Goal: Task Accomplishment & Management: Use online tool/utility

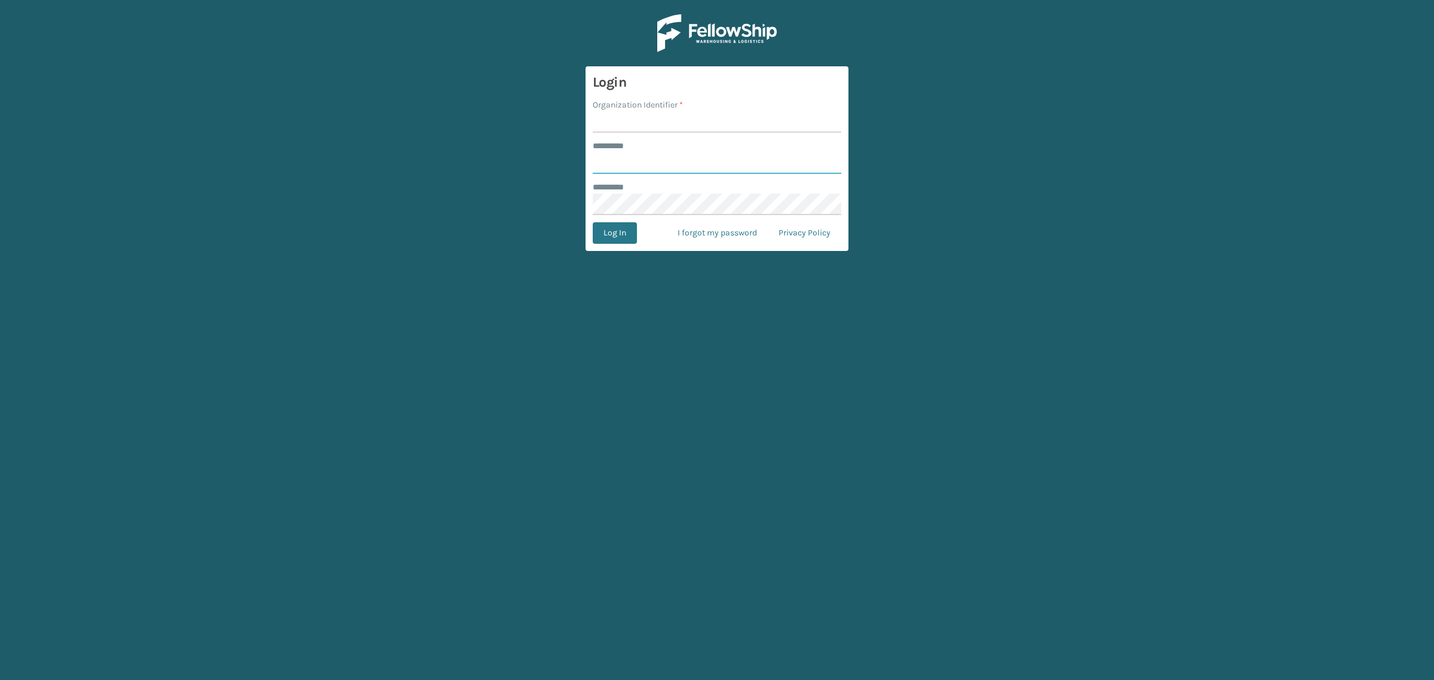
type input "**********"
click at [670, 130] on input "Organization Identifier *" at bounding box center [717, 122] width 249 height 22
type input "SuperAdminOrganization"
click at [623, 231] on button "Log In" at bounding box center [615, 233] width 44 height 22
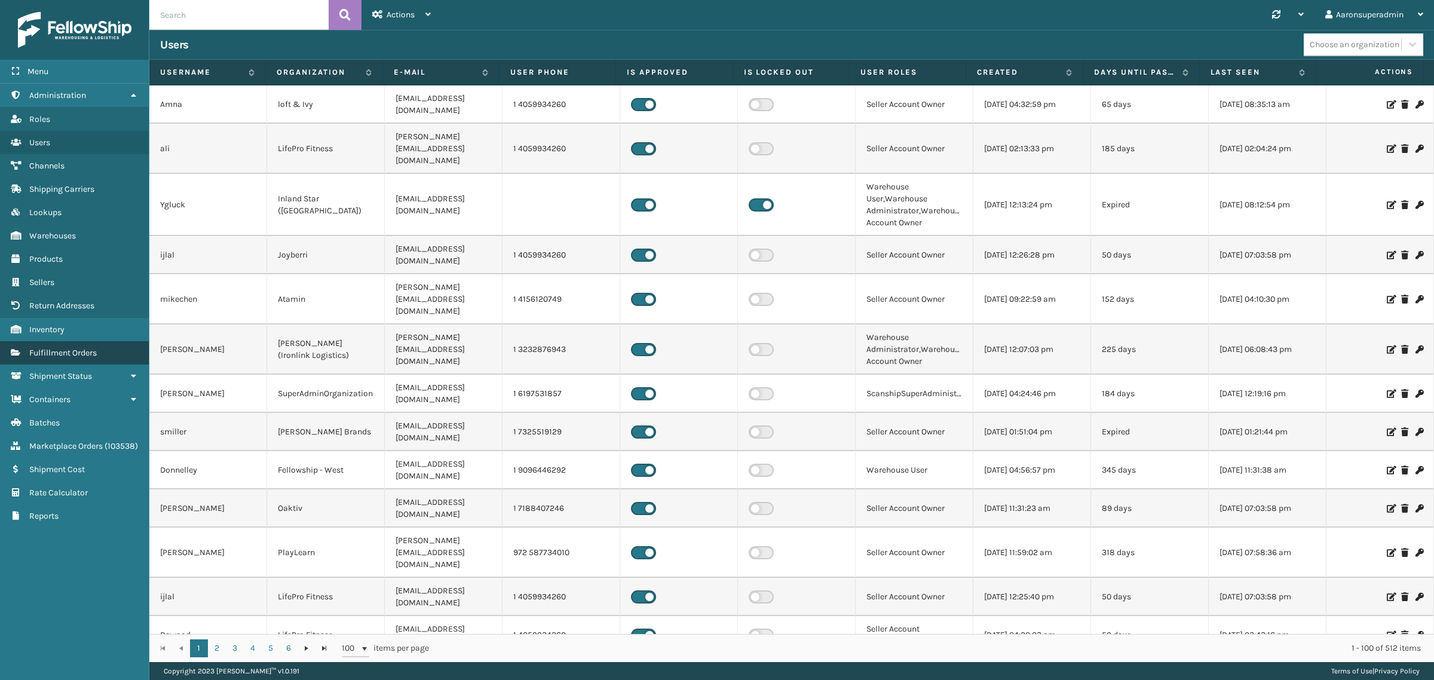
click at [48, 348] on span "Fulfillment Orders" at bounding box center [63, 353] width 68 height 10
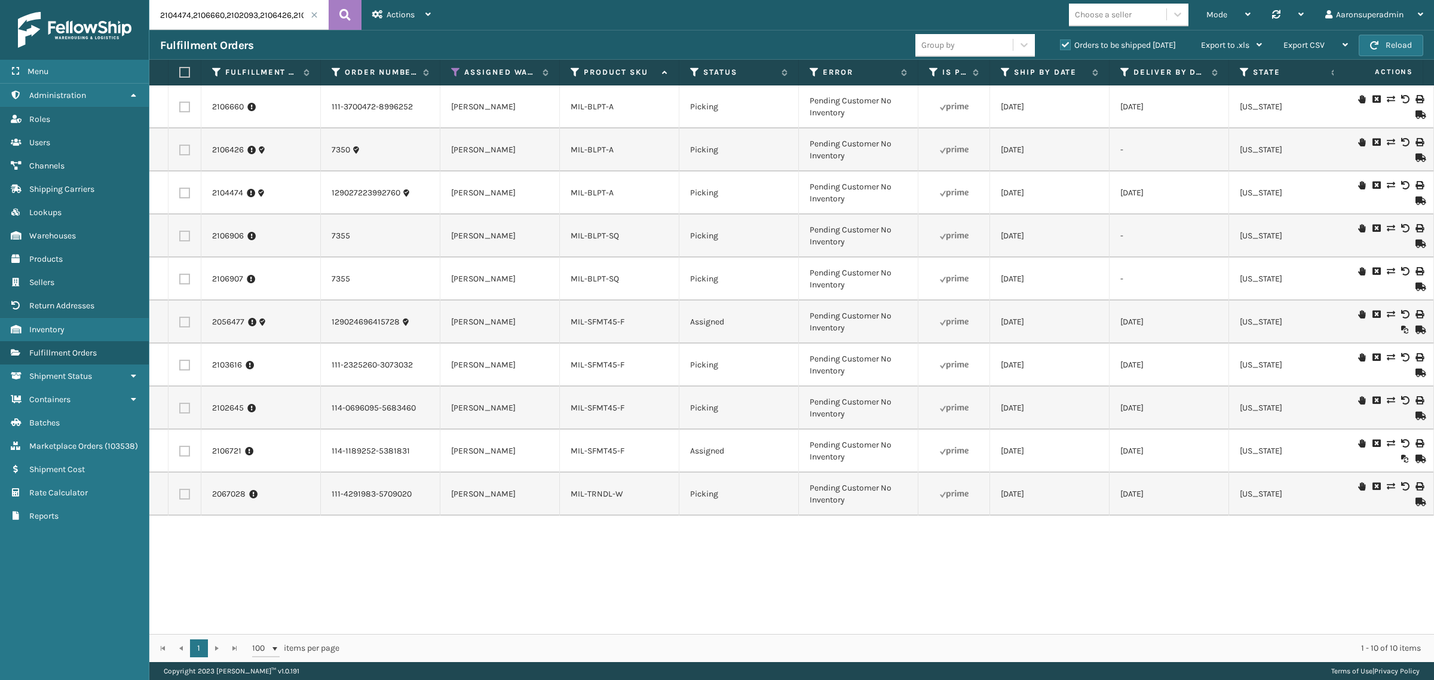
click at [313, 14] on span at bounding box center [314, 14] width 7 height 7
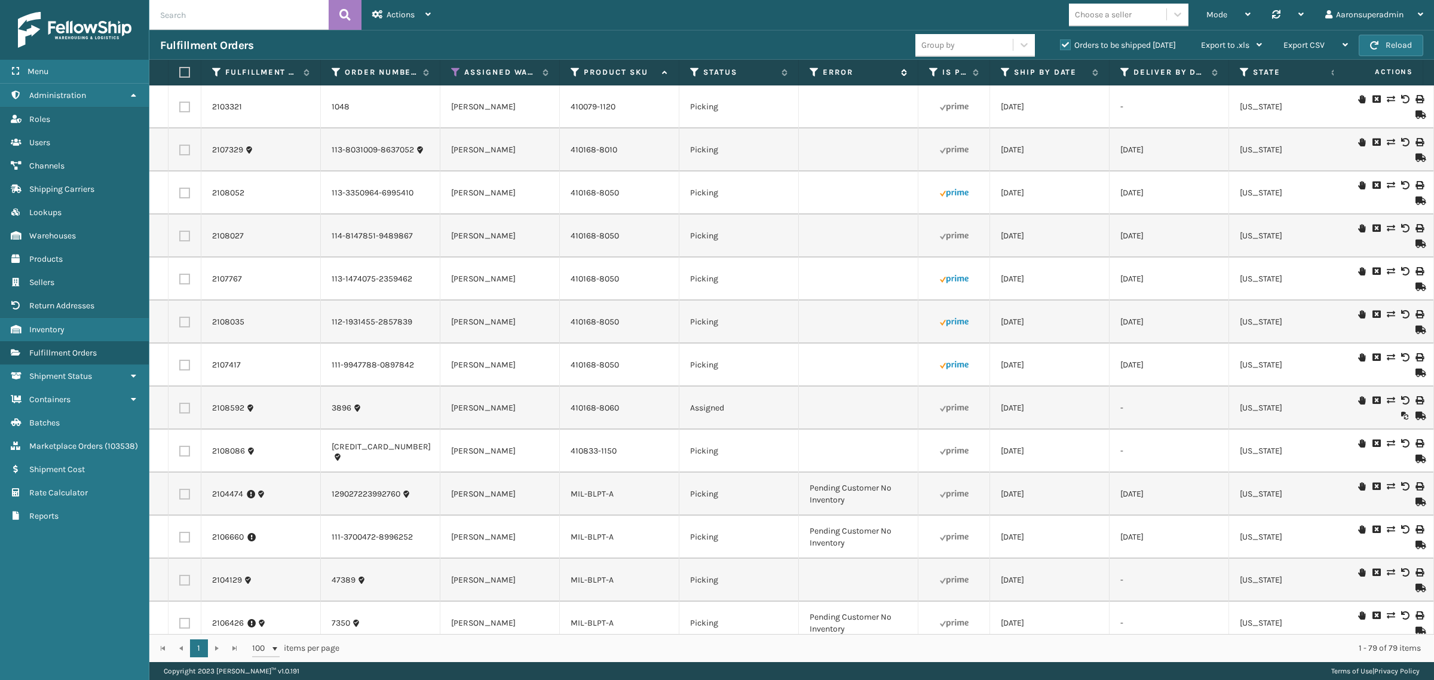
click at [843, 74] on label "Error" at bounding box center [859, 72] width 72 height 11
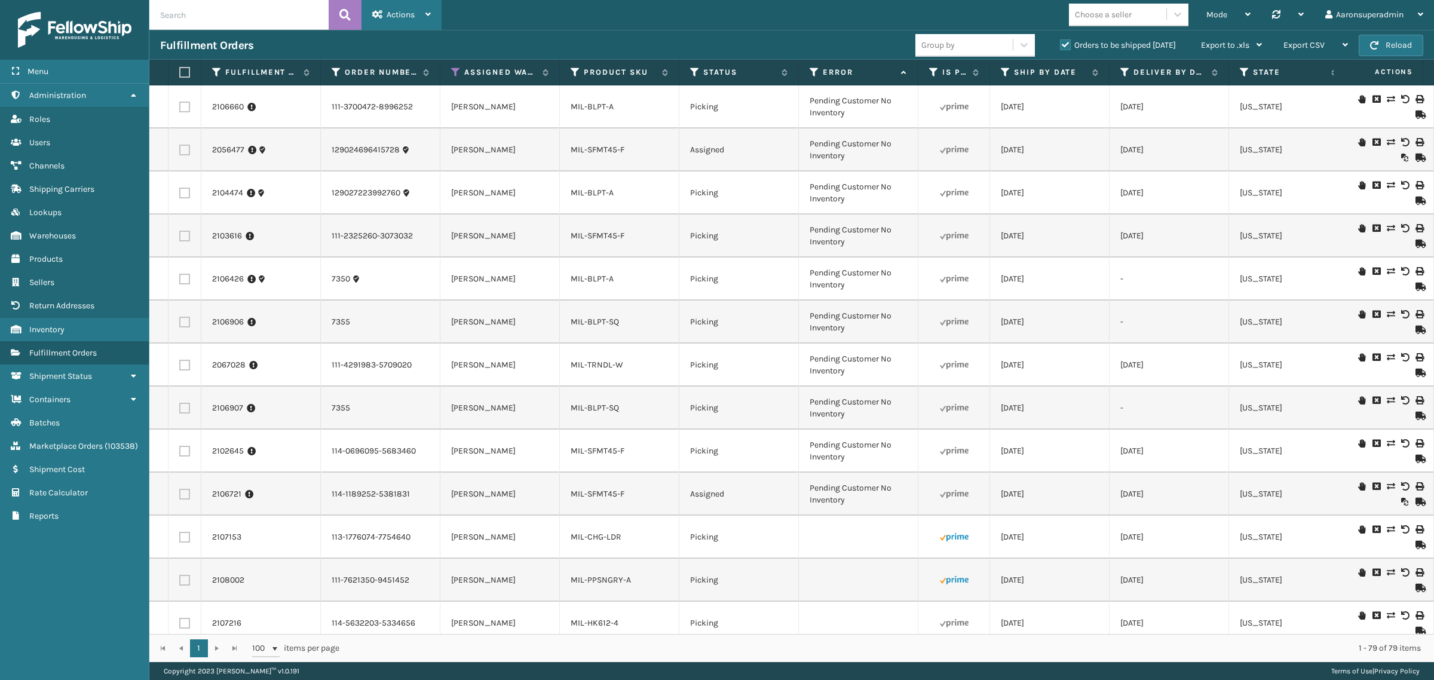
click at [396, 12] on span "Actions" at bounding box center [401, 15] width 28 height 10
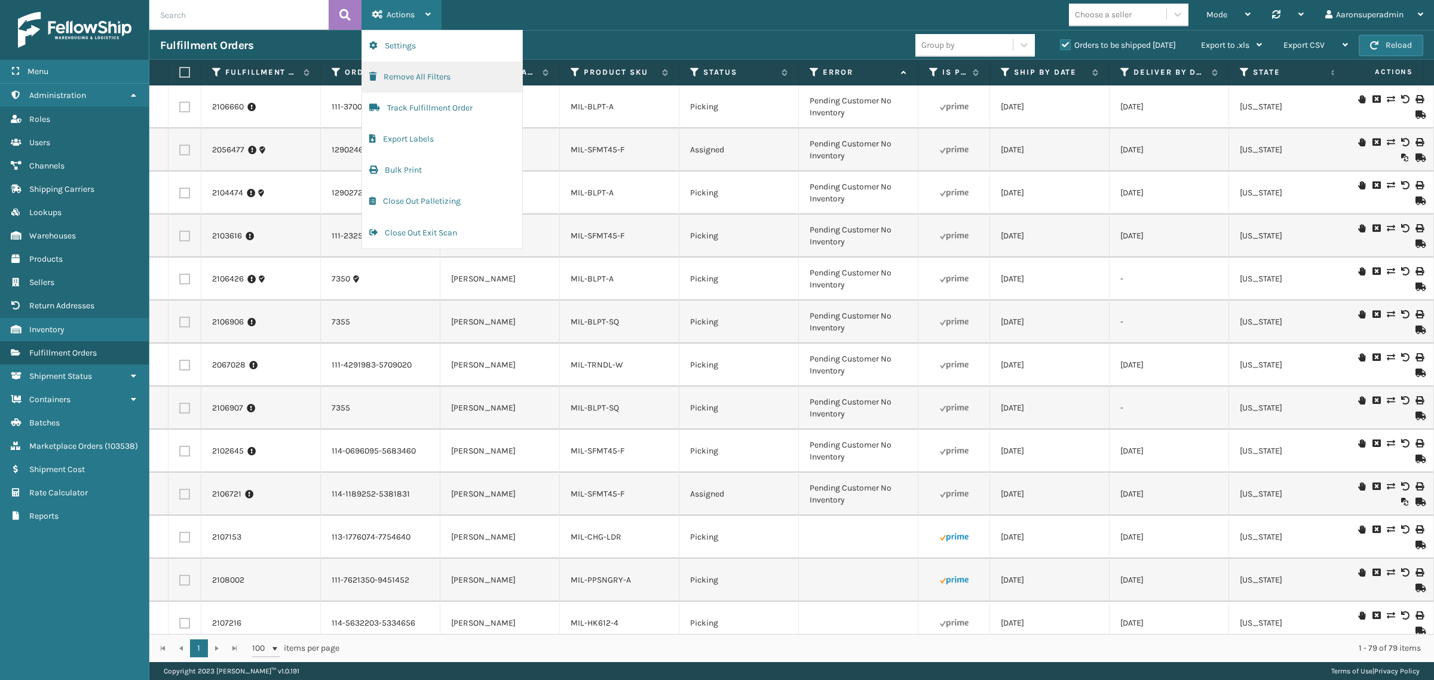
click at [405, 82] on button "Remove All Filters" at bounding box center [442, 77] width 160 height 31
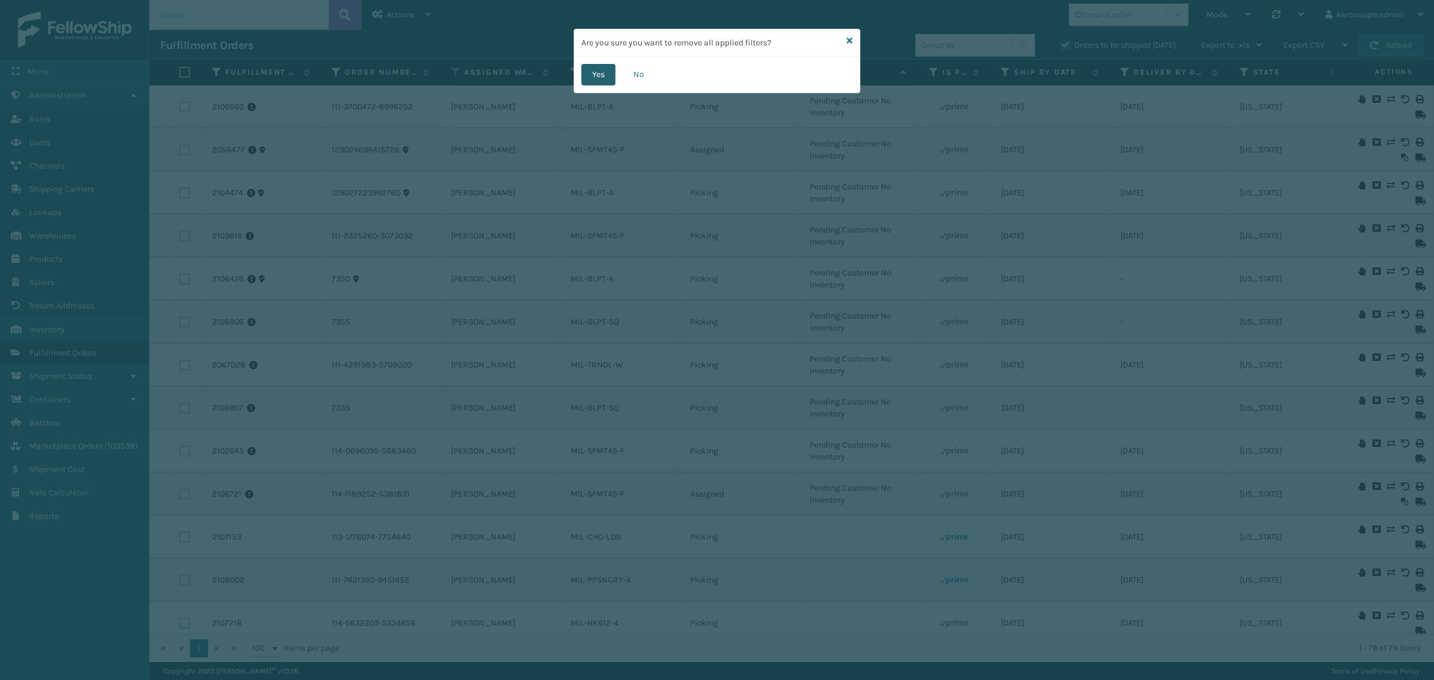
click at [611, 81] on button "Yes" at bounding box center [598, 75] width 34 height 22
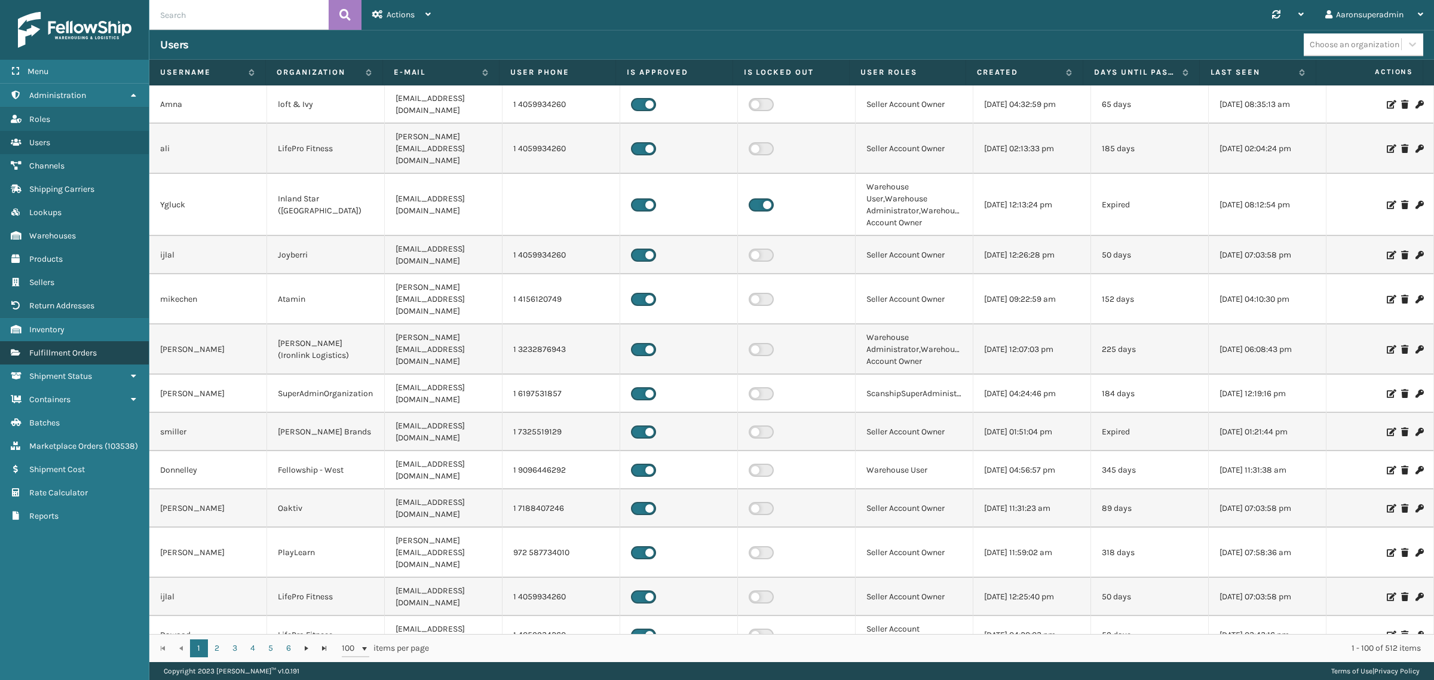
click at [88, 341] on link "Fulfillment Orders" at bounding box center [74, 352] width 149 height 23
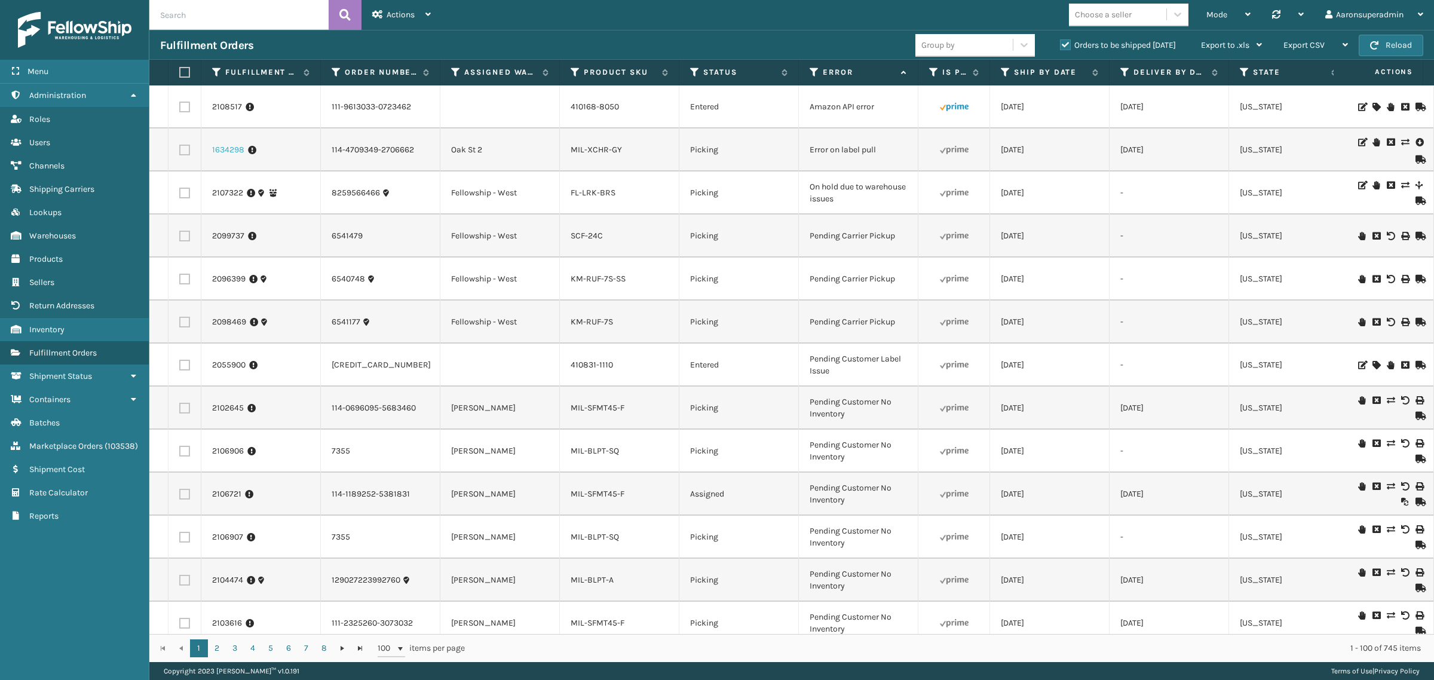
click at [221, 154] on link "1634298" at bounding box center [228, 150] width 32 height 12
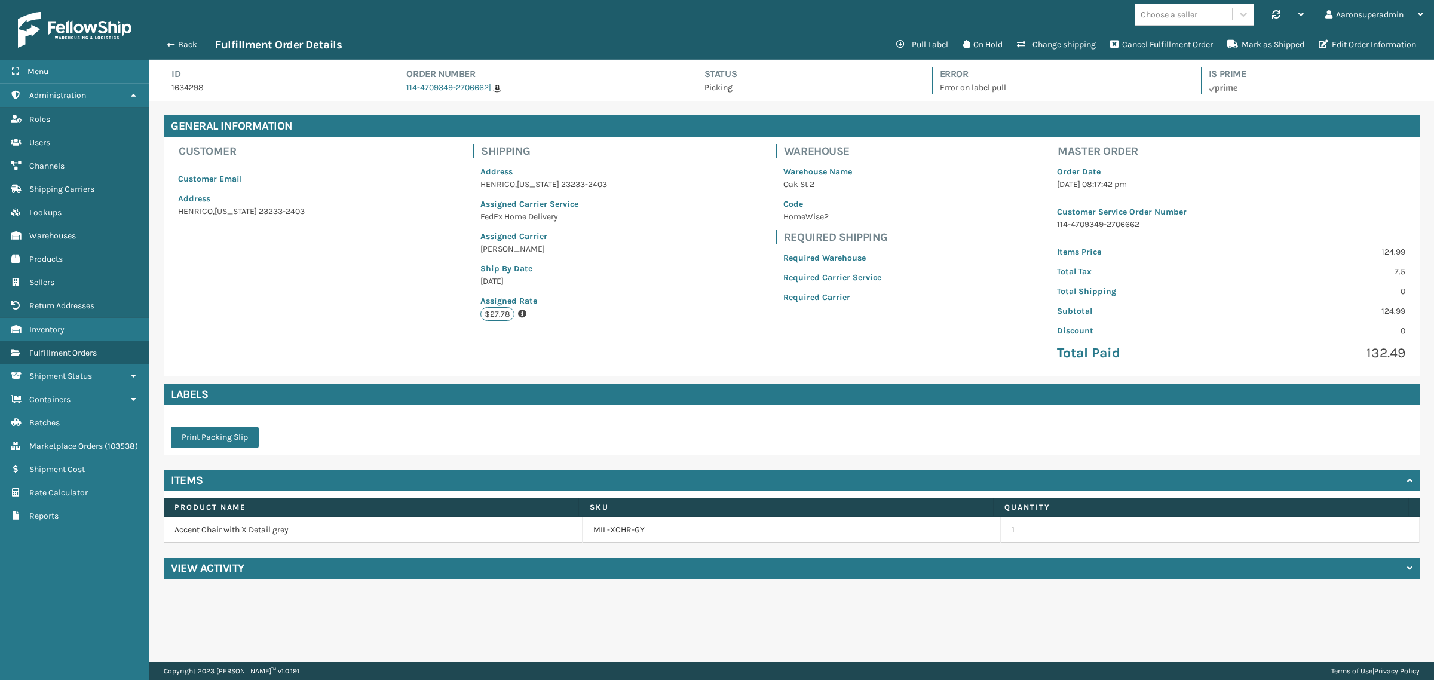
scroll to position [28, 1285]
click at [167, 41] on span "button" at bounding box center [169, 45] width 7 height 8
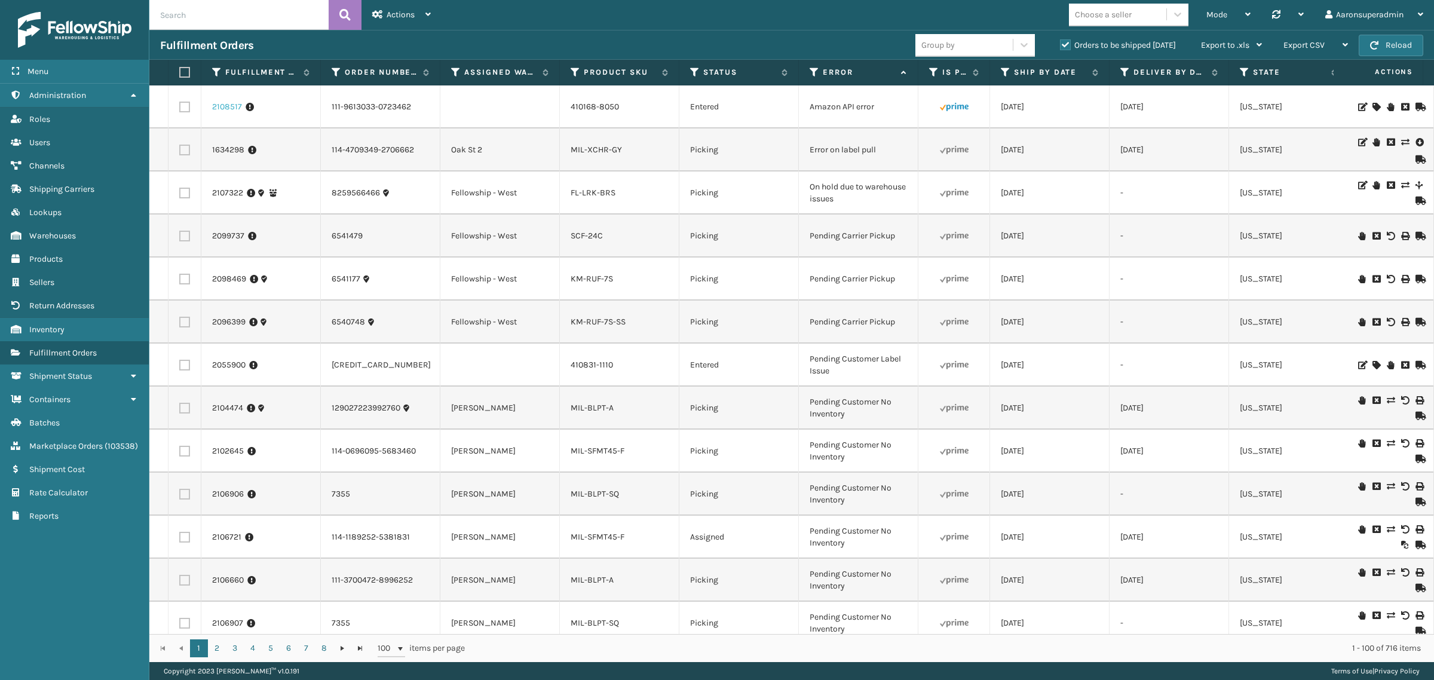
click at [226, 108] on link "2108517" at bounding box center [227, 107] width 30 height 12
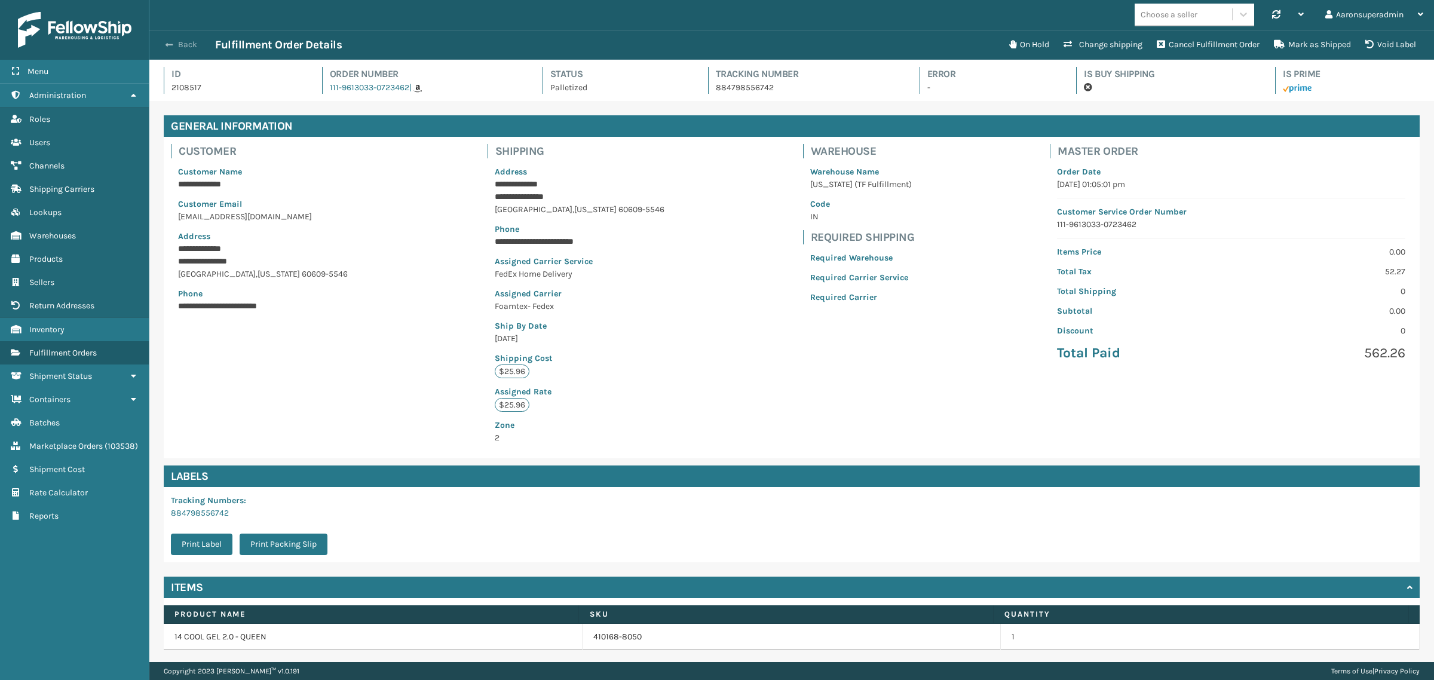
click at [177, 44] on button "Back" at bounding box center [187, 44] width 55 height 11
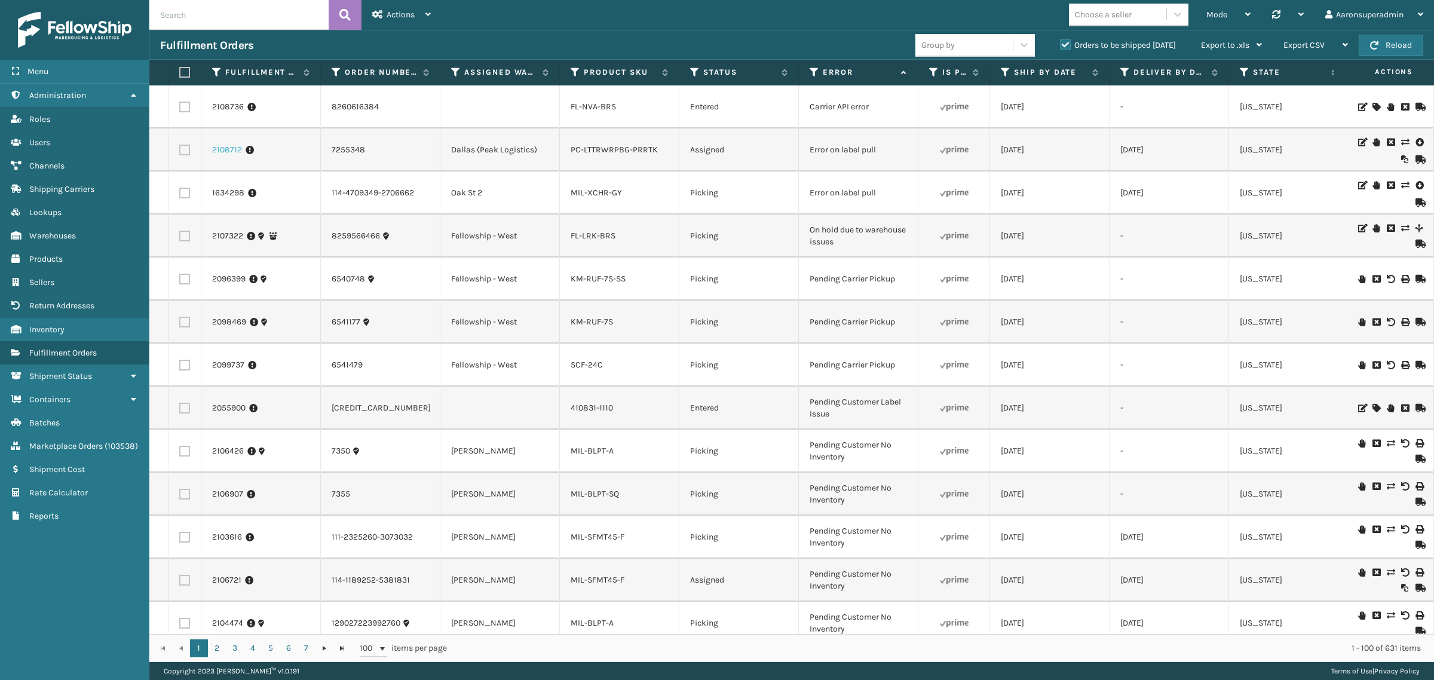
click at [226, 154] on link "2108712" at bounding box center [227, 150] width 30 height 12
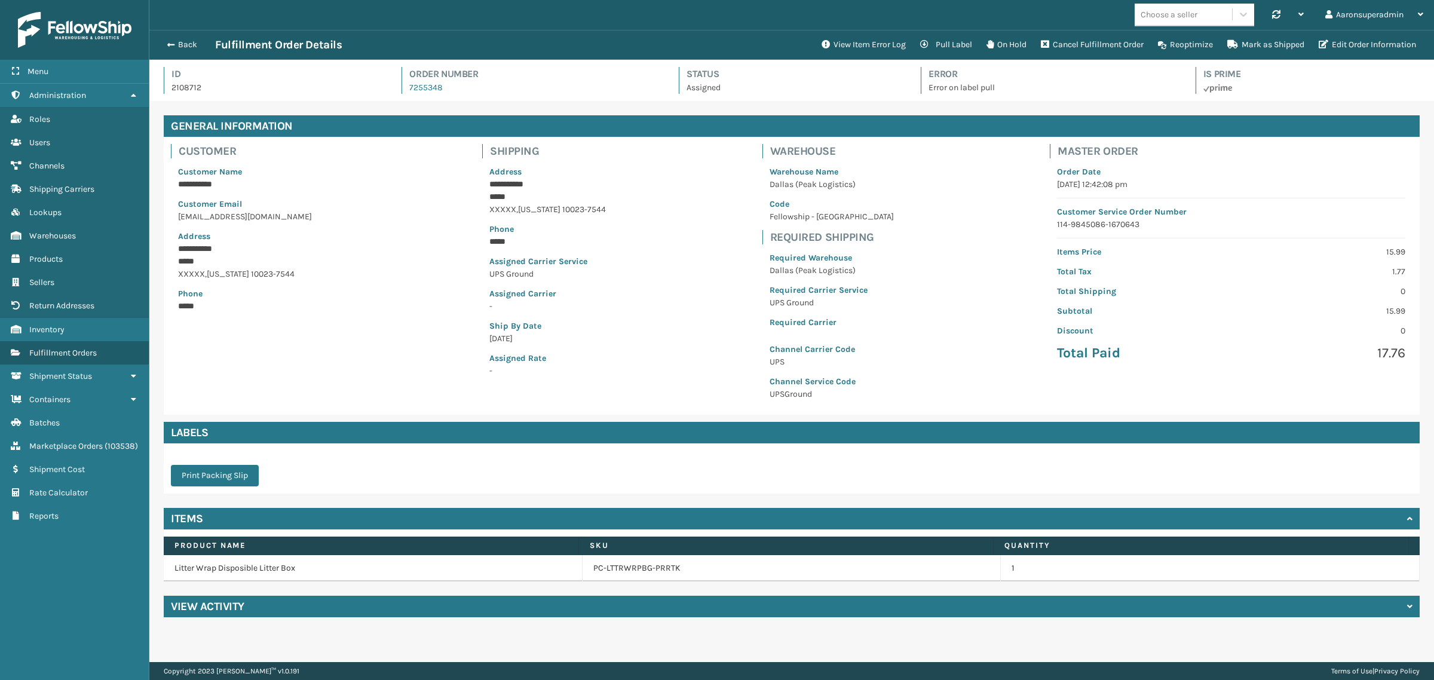
scroll to position [28, 1285]
click at [834, 38] on button "View Item Error Log" at bounding box center [864, 45] width 99 height 24
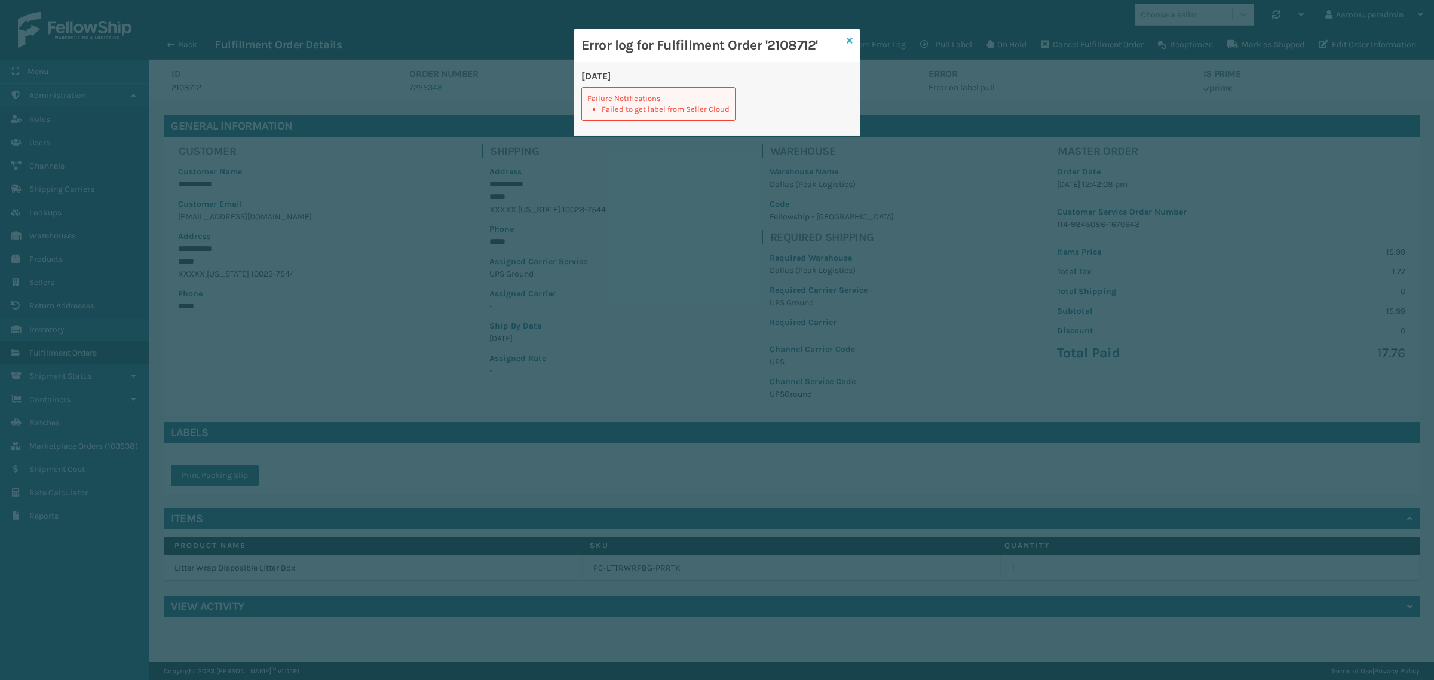
click at [847, 40] on icon at bounding box center [850, 40] width 6 height 8
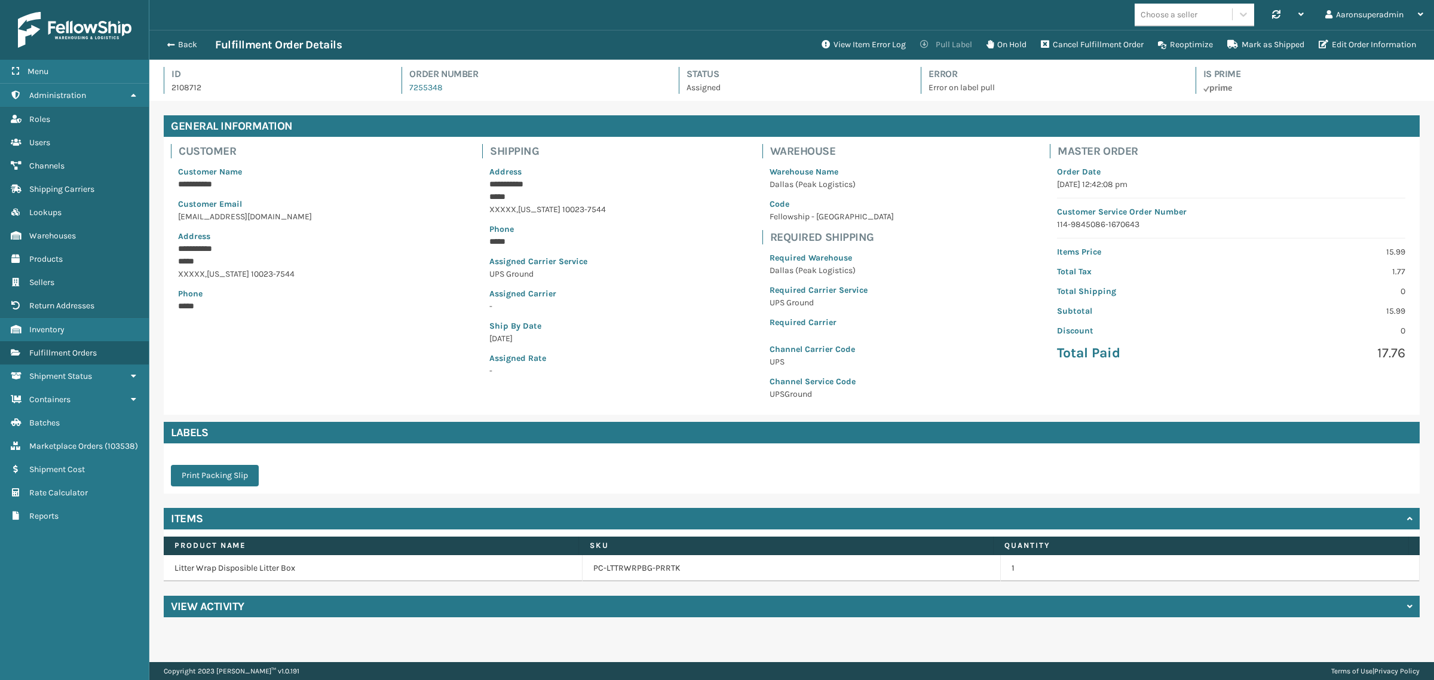
click at [945, 48] on button "Pull Label" at bounding box center [946, 45] width 66 height 24
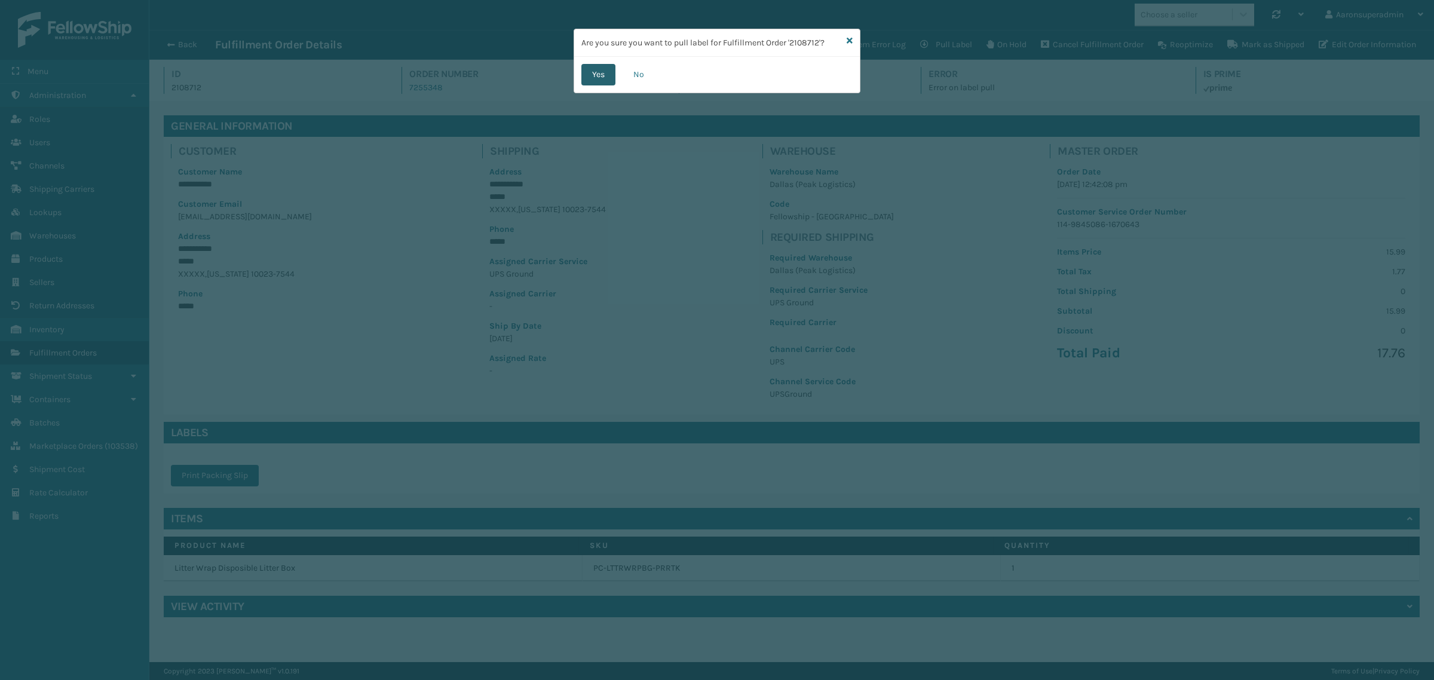
click at [611, 79] on button "Yes" at bounding box center [598, 75] width 34 height 22
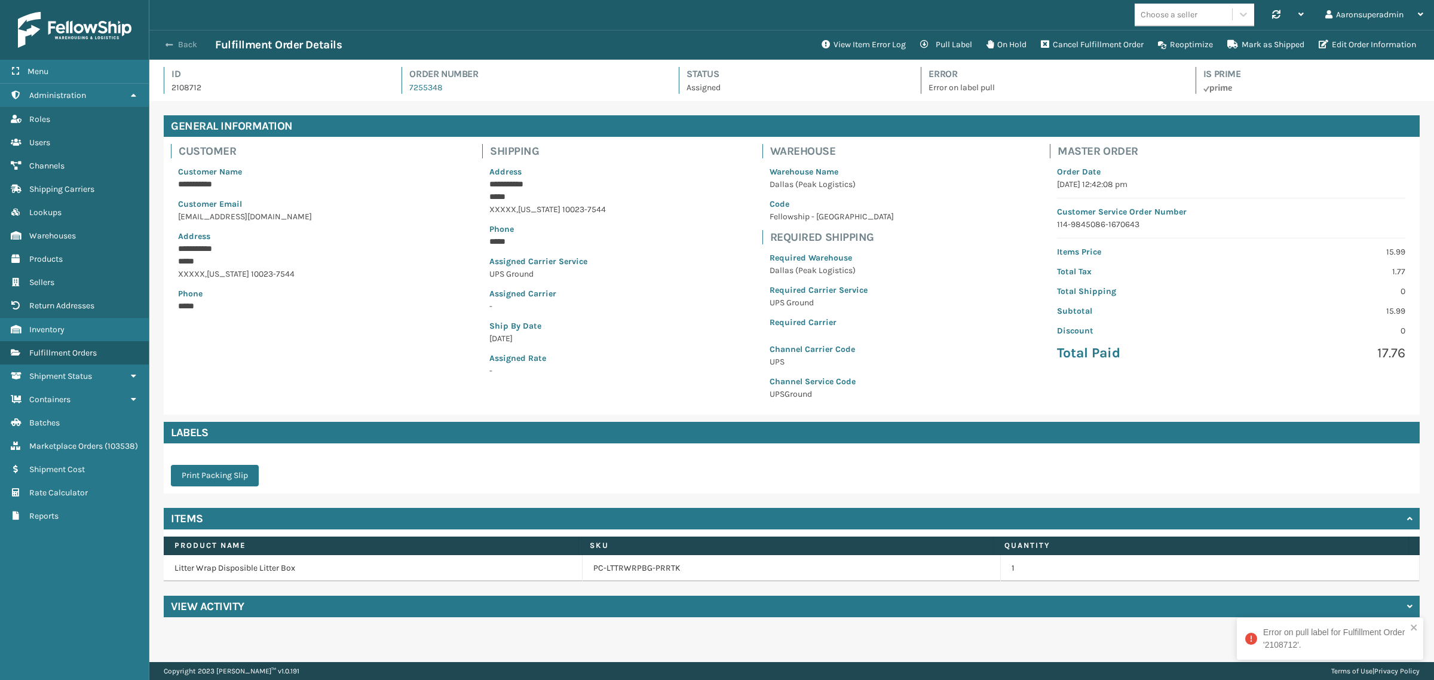
click at [182, 48] on button "Back" at bounding box center [187, 44] width 55 height 11
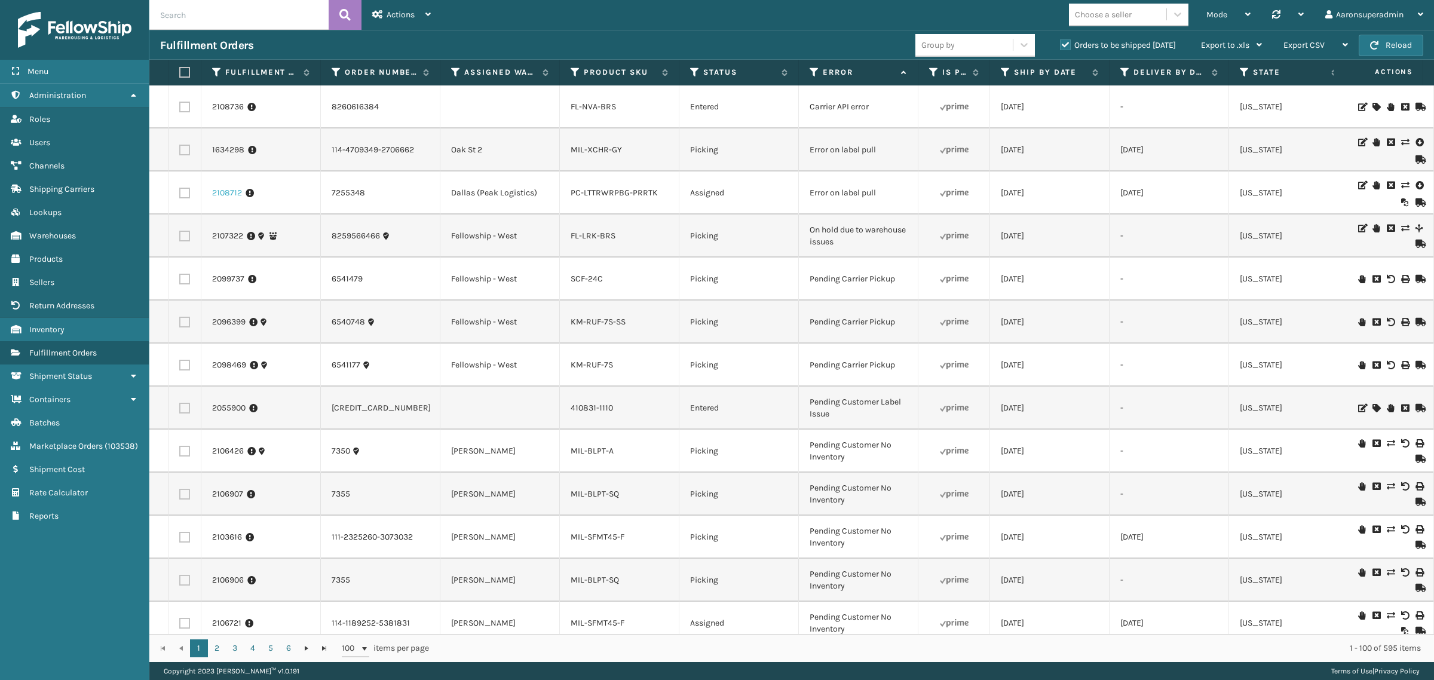
click at [222, 196] on link "2108712" at bounding box center [227, 193] width 30 height 12
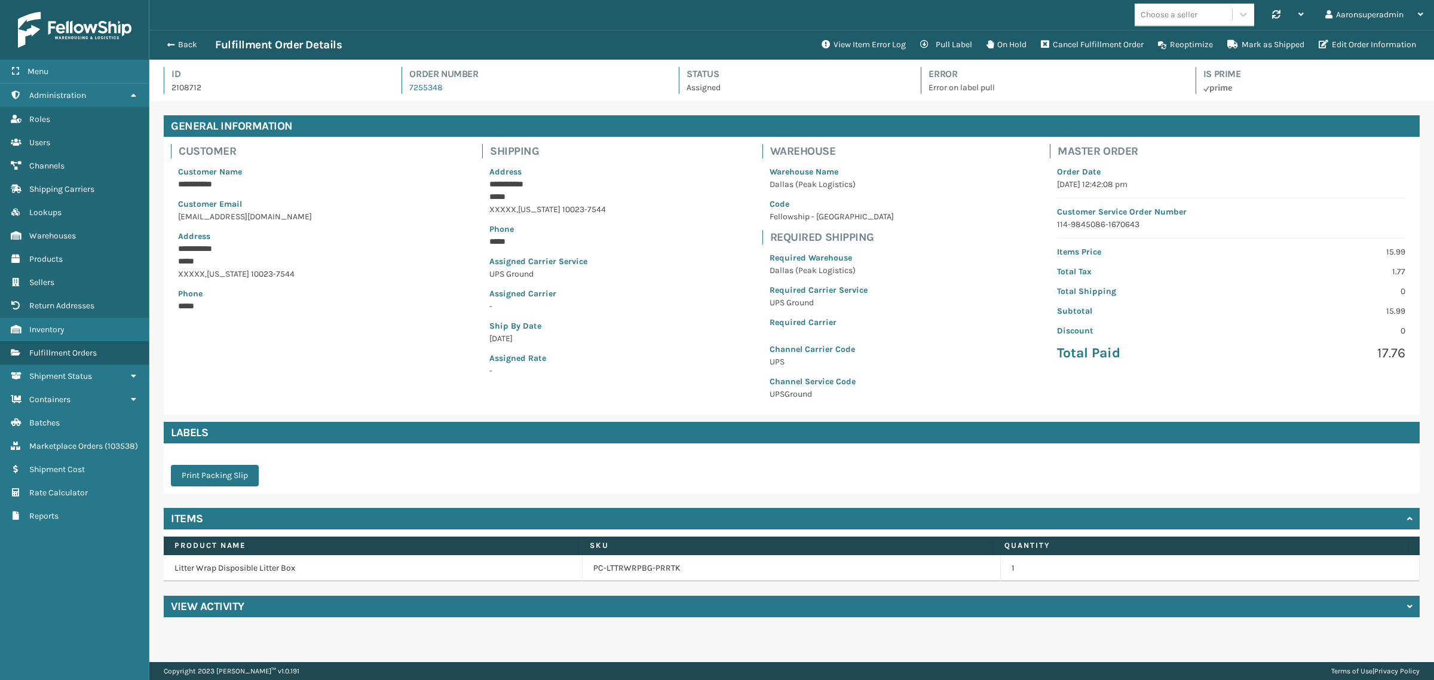
scroll to position [28, 1285]
click at [179, 48] on button "Back" at bounding box center [187, 44] width 55 height 11
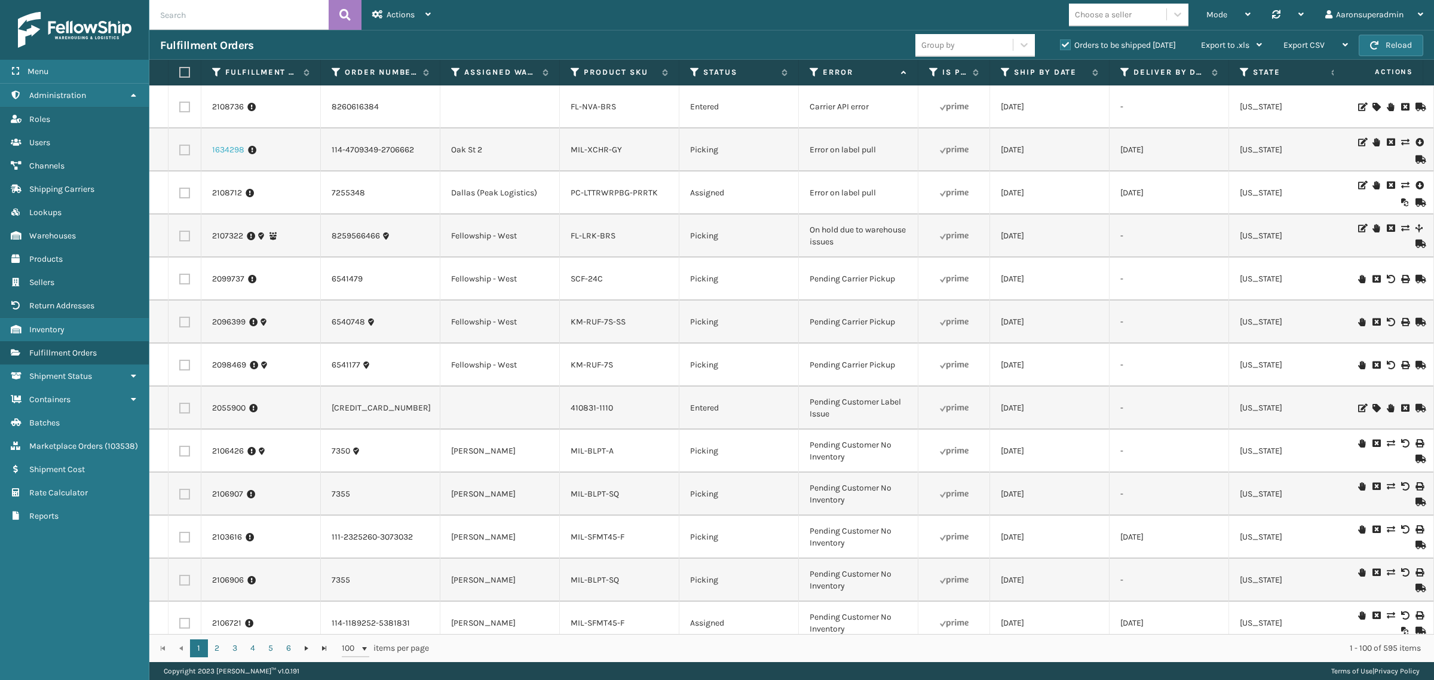
click at [231, 145] on link "1634298" at bounding box center [228, 150] width 32 height 12
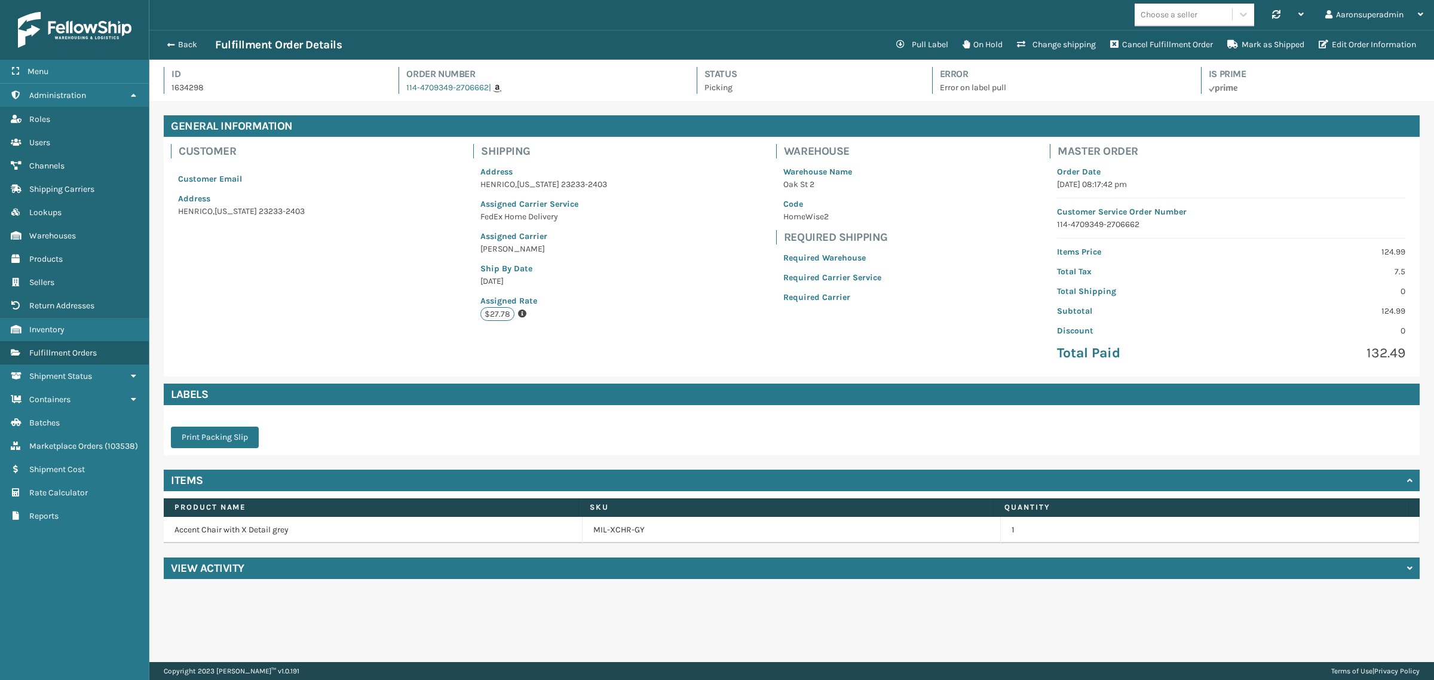
scroll to position [28, 1285]
click at [186, 46] on button "Back" at bounding box center [187, 44] width 55 height 11
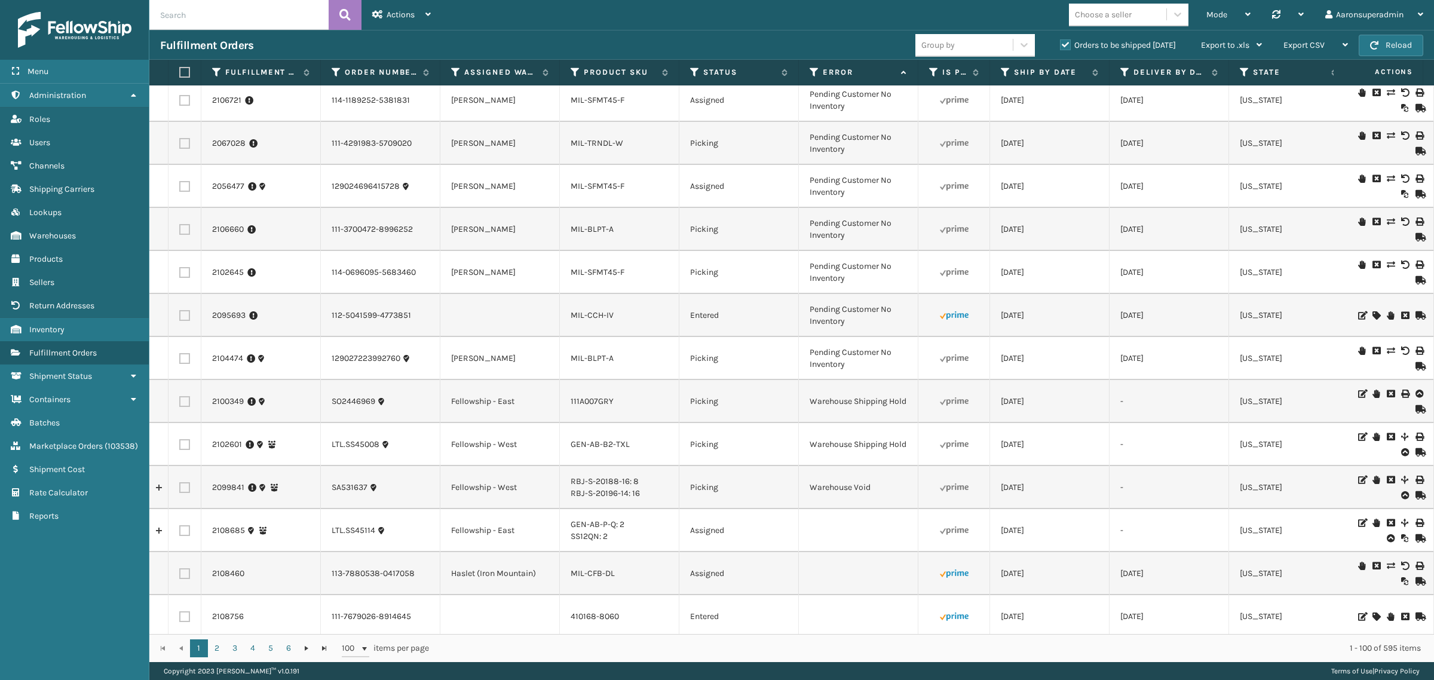
scroll to position [722, 0]
